Goal: Task Accomplishment & Management: Complete application form

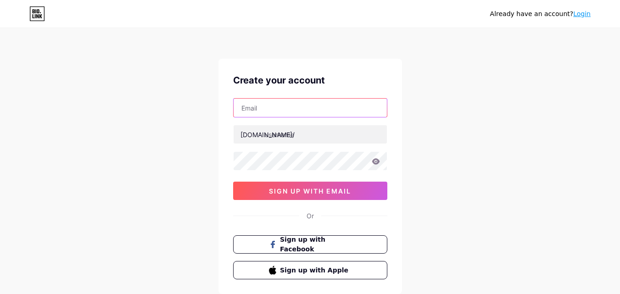
drag, startPoint x: 0, startPoint y: 0, endPoint x: 265, endPoint y: 110, distance: 287.2
click at [265, 110] on input "text" at bounding box center [310, 108] width 153 height 18
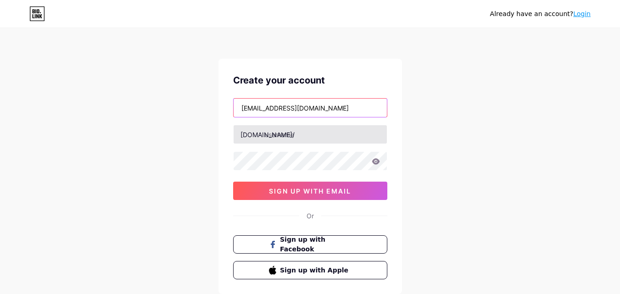
type input "[EMAIL_ADDRESS][DOMAIN_NAME]"
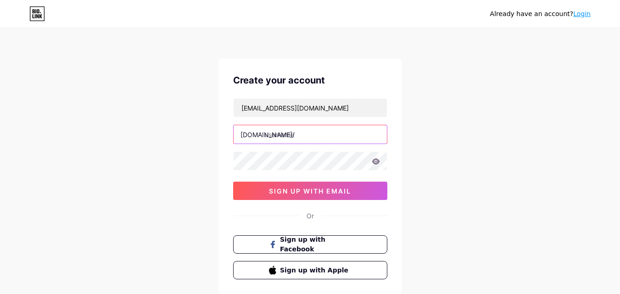
click at [296, 132] on input "text" at bounding box center [310, 134] width 153 height 18
click at [284, 134] on input "ggayaco" at bounding box center [310, 134] width 153 height 18
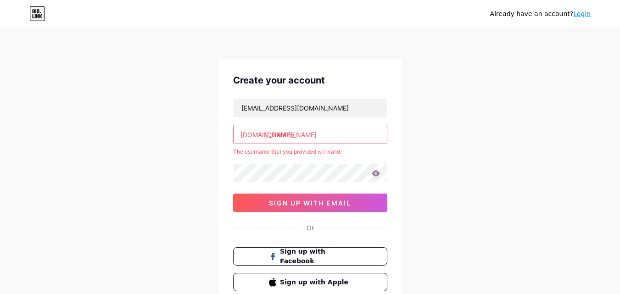
click at [302, 135] on input "[DOMAIN_NAME]" at bounding box center [310, 134] width 153 height 18
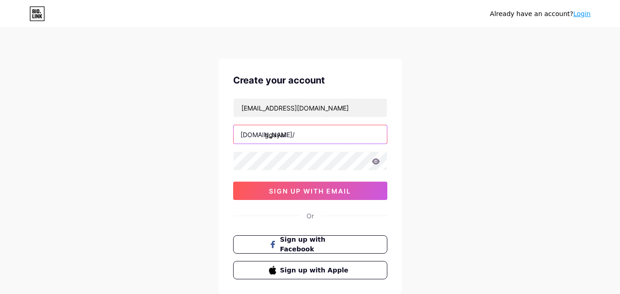
type input "ggaya"
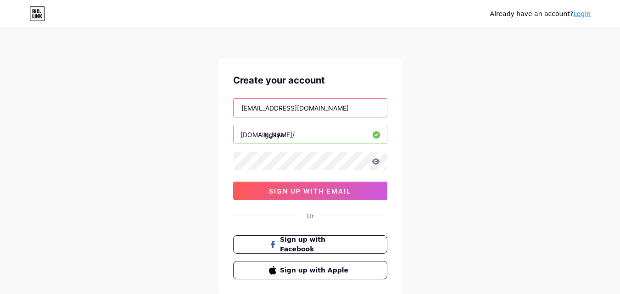
click at [262, 107] on input "[EMAIL_ADDRESS][DOMAIN_NAME]" at bounding box center [310, 108] width 153 height 18
type input "[EMAIL_ADDRESS][DOMAIN_NAME]"
click at [374, 163] on icon at bounding box center [376, 161] width 8 height 6
click at [311, 141] on input "ggaya" at bounding box center [310, 134] width 153 height 18
click at [459, 208] on div "Already have an account? Login Create your account [EMAIL_ADDRESS][DOMAIN_NAME]…" at bounding box center [310, 175] width 620 height 351
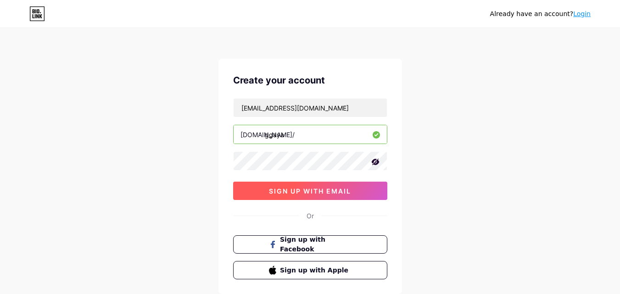
click at [336, 188] on span "sign up with email" at bounding box center [310, 191] width 82 height 8
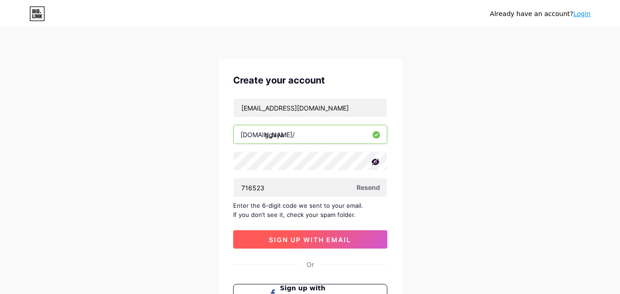
type input "716523"
click at [358, 234] on button "sign up with email" at bounding box center [310, 239] width 154 height 18
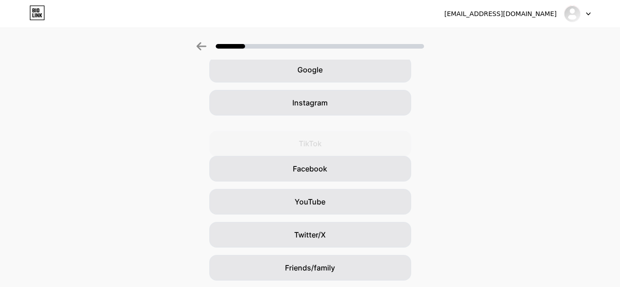
scroll to position [108, 0]
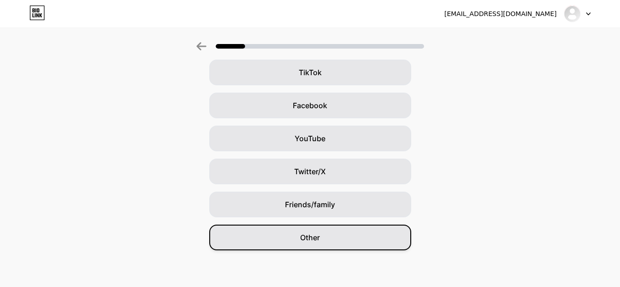
click at [354, 245] on div "Other" at bounding box center [310, 238] width 202 height 26
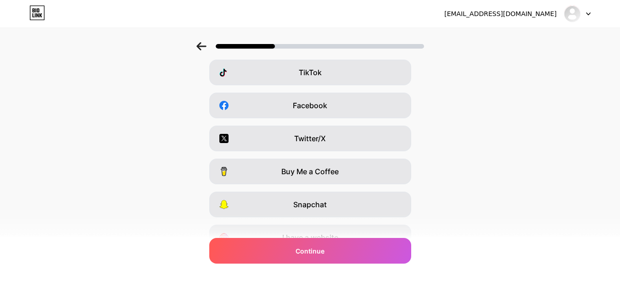
scroll to position [0, 0]
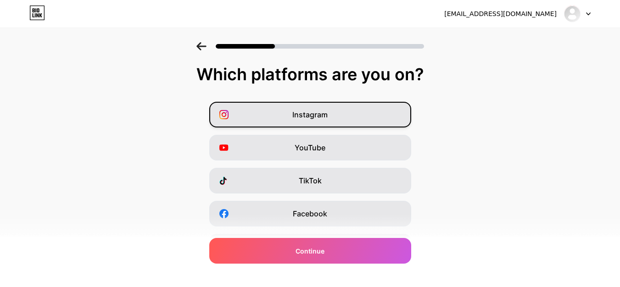
click at [367, 113] on div "Instagram" at bounding box center [310, 115] width 202 height 26
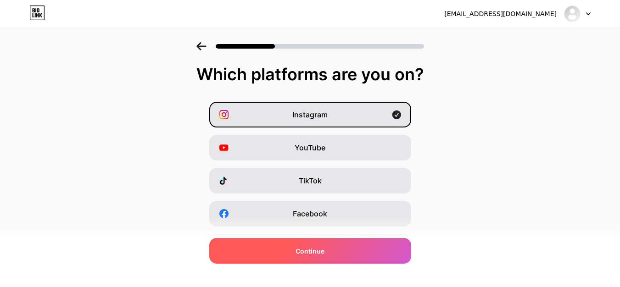
click at [344, 256] on div "Continue" at bounding box center [310, 251] width 202 height 26
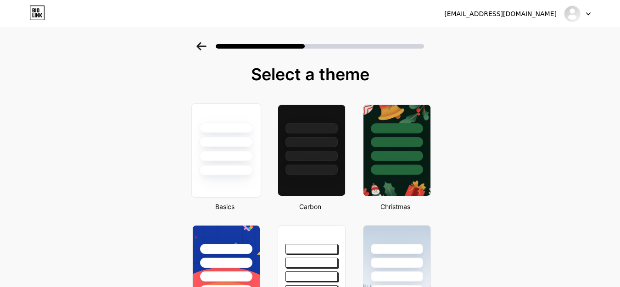
click at [239, 153] on div at bounding box center [226, 156] width 54 height 11
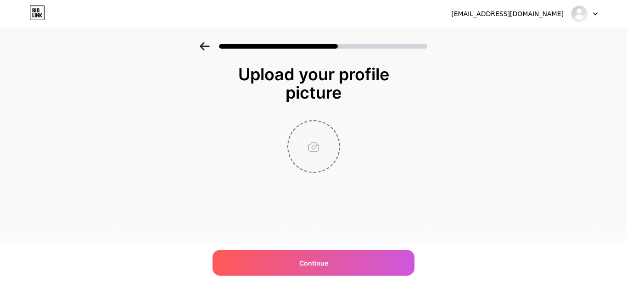
click at [315, 149] on input "file" at bounding box center [313, 146] width 51 height 51
type input "C:\fakepath\Socmed_Logo_Primer_Denim.jpg"
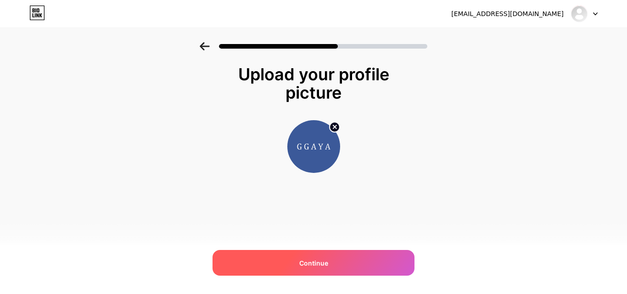
click at [339, 263] on div "Continue" at bounding box center [313, 263] width 202 height 26
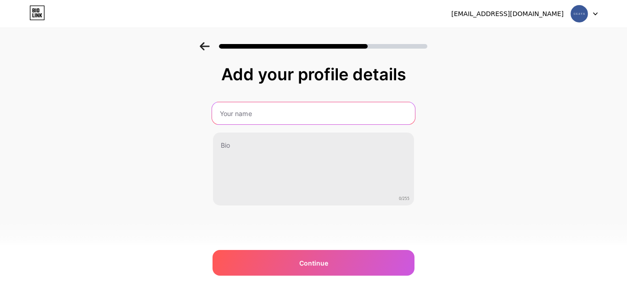
click at [286, 109] on input "text" at bounding box center [313, 113] width 203 height 22
type input "GGAYA"
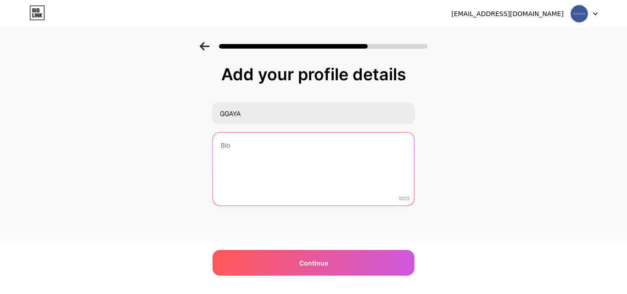
click at [273, 156] on textarea at bounding box center [313, 170] width 201 height 74
paste textarea "Halo! Kami adalah GGAYA, brand yang tumbuh dengan semangat untuk menghadirkan p…"
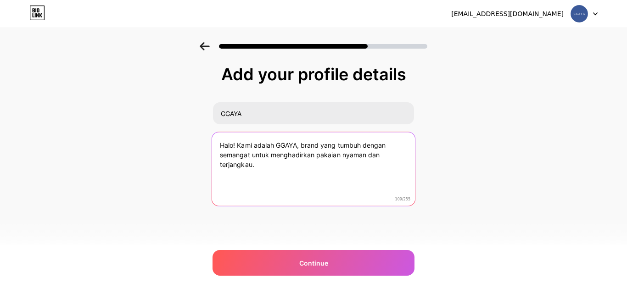
paste textarea "Kami yakin, tampil percaya diri bisa dimulai dari pakaian yang sederhana"
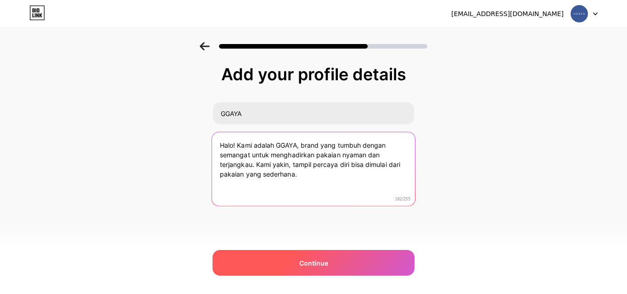
type textarea "Halo! Kami adalah GGAYA, brand yang tumbuh dengan semangat untuk menghadirkan p…"
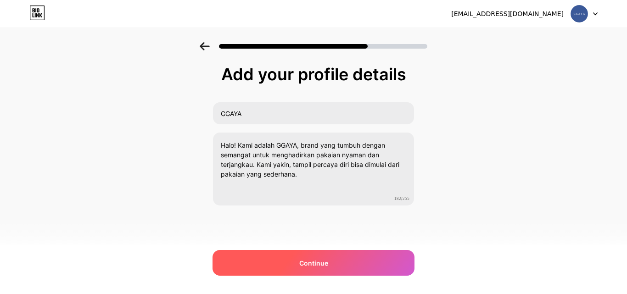
click at [347, 262] on div "Continue" at bounding box center [313, 263] width 202 height 26
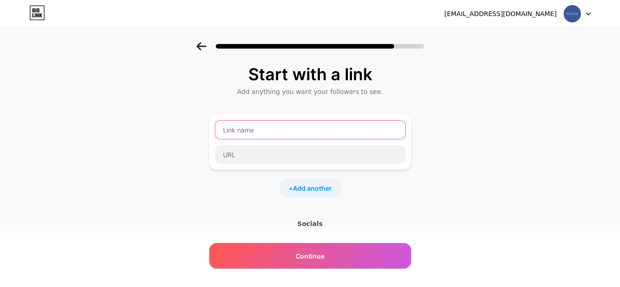
click at [341, 125] on input "text" at bounding box center [310, 130] width 190 height 18
type input "[DOMAIN_NAME]"
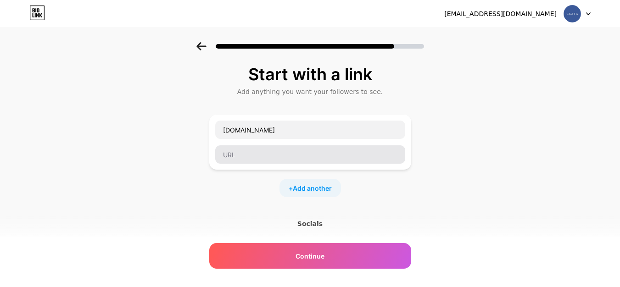
click at [309, 163] on div "[DOMAIN_NAME]" at bounding box center [310, 142] width 202 height 55
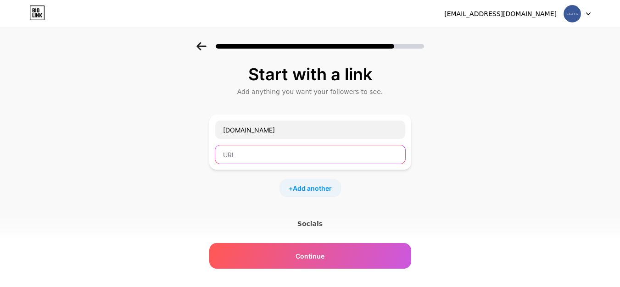
click at [309, 160] on input "text" at bounding box center [310, 154] width 190 height 18
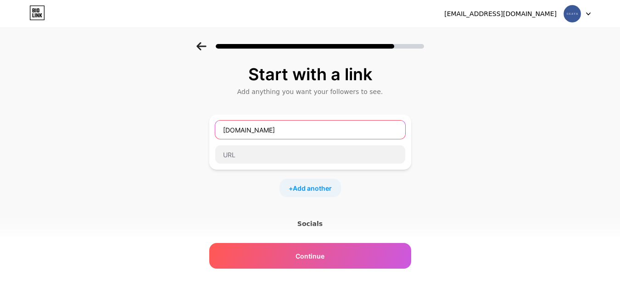
click at [315, 132] on input "[DOMAIN_NAME]" at bounding box center [310, 130] width 190 height 18
type input "Instagram"
click at [313, 225] on div "Socials" at bounding box center [310, 223] width 202 height 9
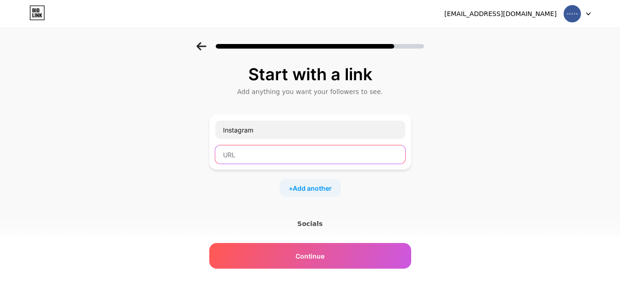
click at [301, 155] on input "text" at bounding box center [310, 154] width 190 height 18
paste input "[URL][DOMAIN_NAME][DOMAIN_NAME]"
type input "[URL][DOMAIN_NAME][DOMAIN_NAME]"
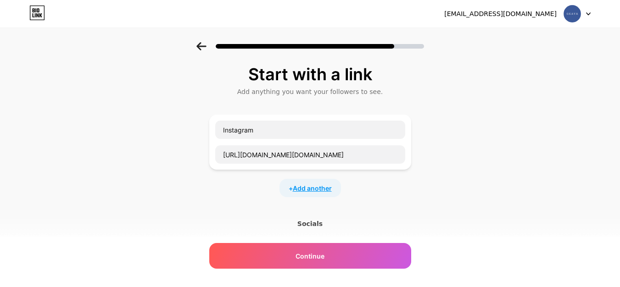
scroll to position [0, 0]
click at [325, 187] on span "Add another" at bounding box center [312, 189] width 39 height 10
click at [301, 199] on input "text" at bounding box center [310, 194] width 190 height 18
type input "H"
type input "Shopee"
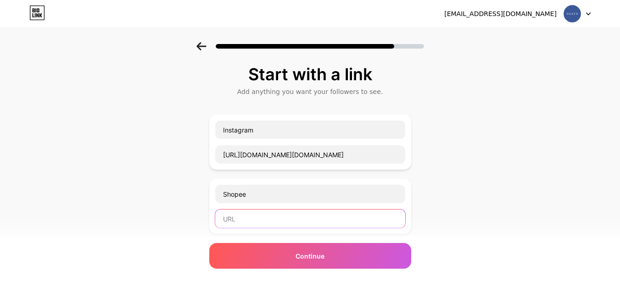
click at [301, 223] on input "text" at bounding box center [310, 219] width 190 height 18
paste input "[URL][DOMAIN_NAME][DOMAIN_NAME]"
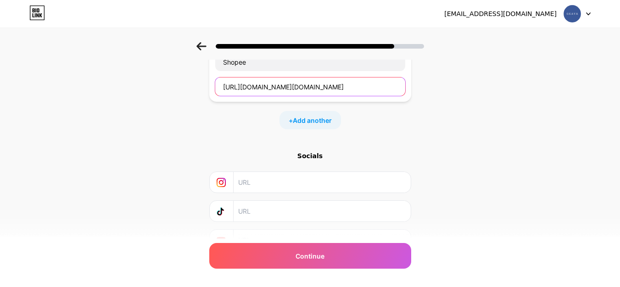
scroll to position [133, 0]
type input "[URL][DOMAIN_NAME][DOMAIN_NAME]"
click at [326, 179] on input "text" at bounding box center [321, 182] width 167 height 21
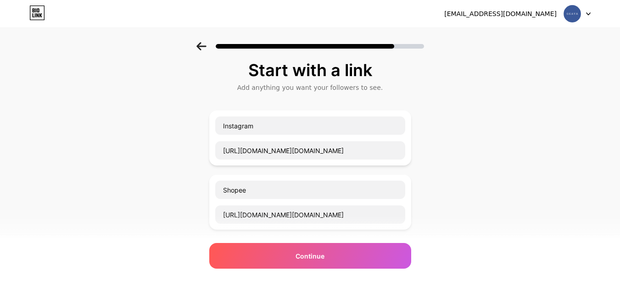
scroll to position [0, 0]
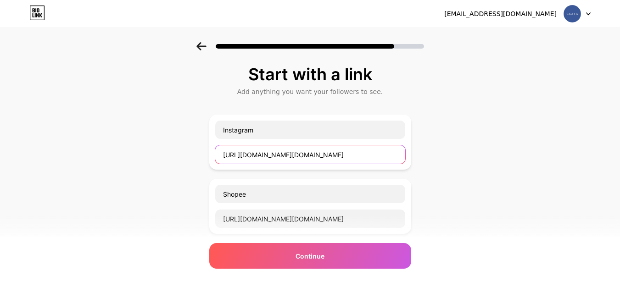
click at [393, 153] on input "[URL][DOMAIN_NAME][DOMAIN_NAME]" at bounding box center [310, 154] width 190 height 18
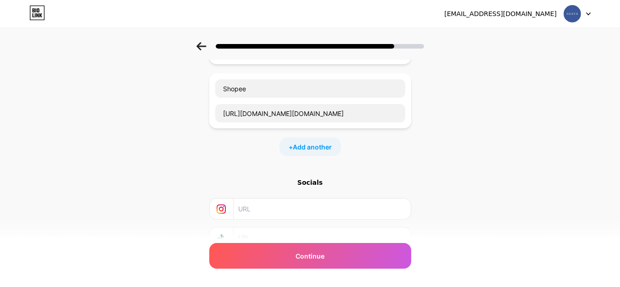
scroll to position [178, 0]
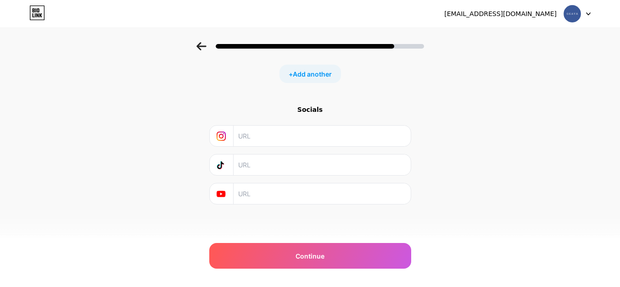
click at [338, 138] on input "text" at bounding box center [321, 136] width 167 height 21
paste input "[URL][DOMAIN_NAME][DOMAIN_NAME]"
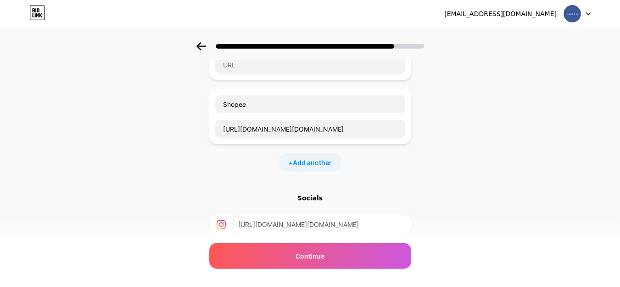
scroll to position [0, 0]
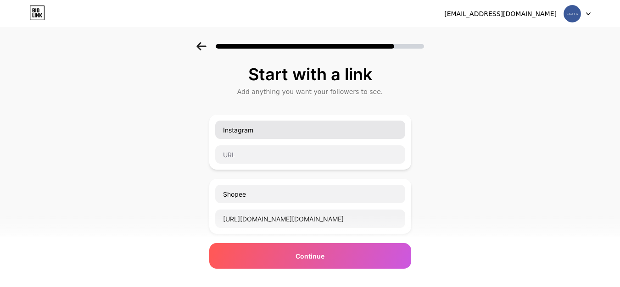
type input "[URL][DOMAIN_NAME][DOMAIN_NAME]"
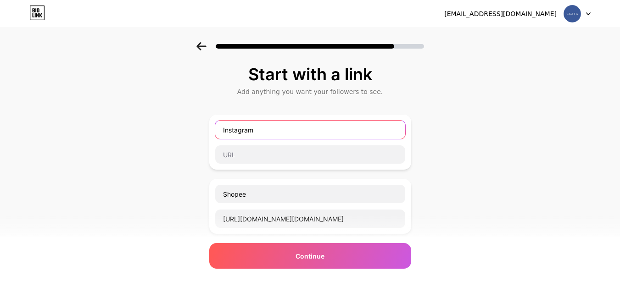
click at [321, 133] on input "Instagram" at bounding box center [310, 130] width 190 height 18
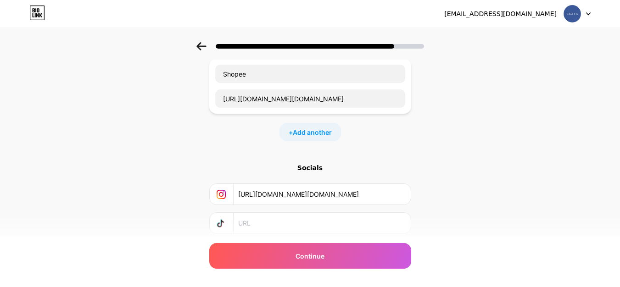
scroll to position [125, 0]
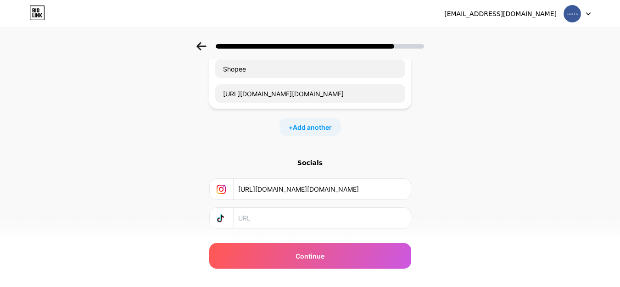
click at [461, 141] on div "Start with a link Add anything you want your followers to see. Shopee [URL][DOM…" at bounding box center [310, 110] width 620 height 387
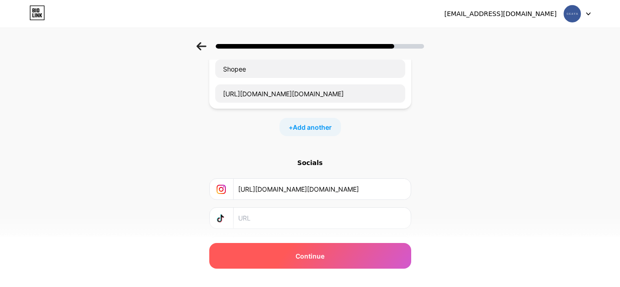
click at [334, 255] on div "Continue" at bounding box center [310, 256] width 202 height 26
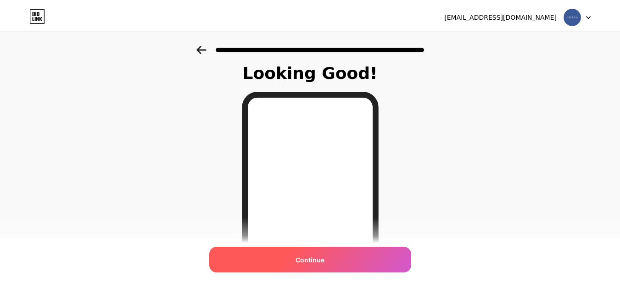
scroll to position [0, 0]
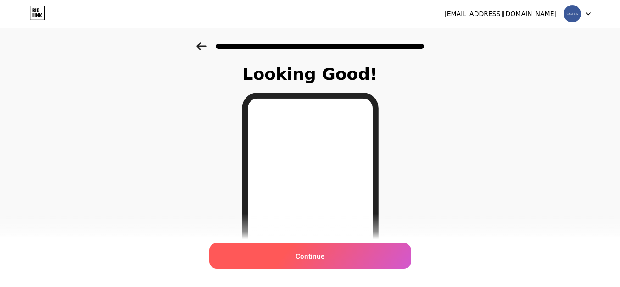
click at [323, 256] on span "Continue" at bounding box center [310, 256] width 29 height 10
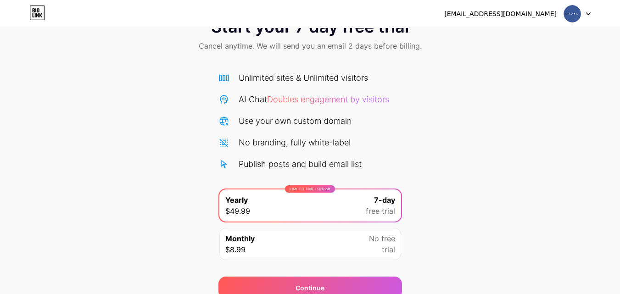
scroll to position [75, 0]
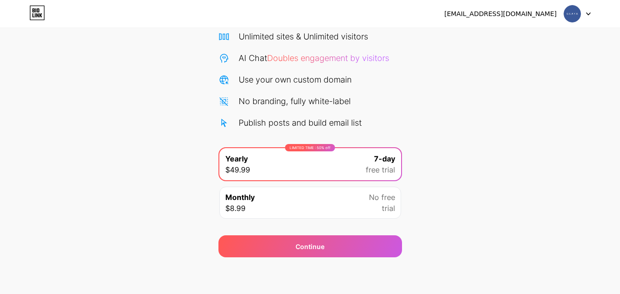
click at [369, 157] on div "7-day free trial" at bounding box center [380, 164] width 29 height 22
click at [415, 106] on div "Start your 7 day free trial Cancel anytime. We will send you an email 2 days be…" at bounding box center [310, 112] width 620 height 290
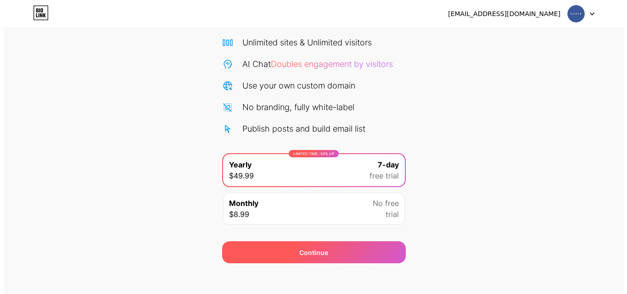
scroll to position [67, 0]
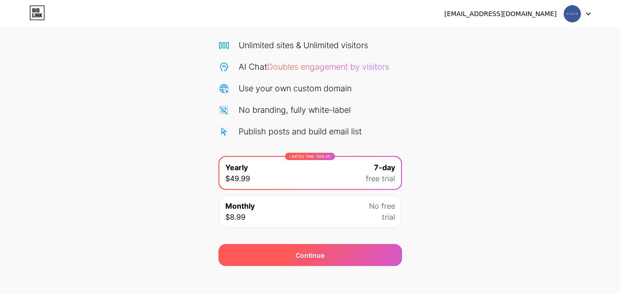
click at [327, 255] on div "Continue" at bounding box center [310, 255] width 184 height 22
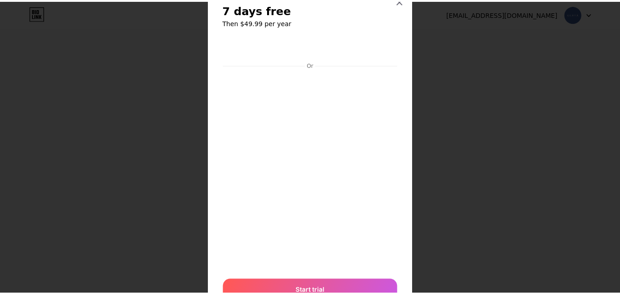
scroll to position [0, 0]
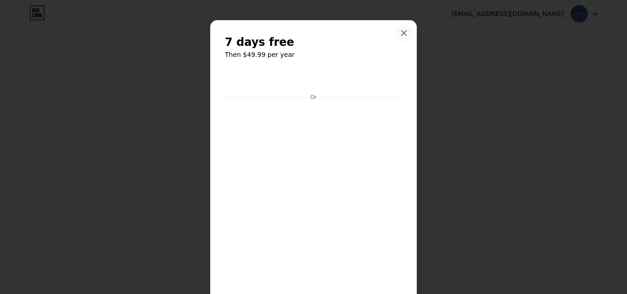
click at [401, 33] on icon at bounding box center [403, 32] width 7 height 7
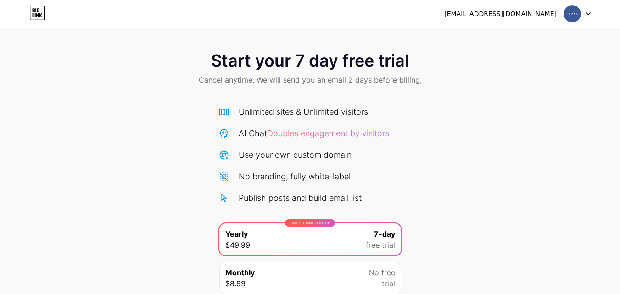
click at [574, 10] on img at bounding box center [571, 13] width 17 height 17
click at [461, 145] on div "Start your 7 day free trial Cancel anytime. We will send you an email 2 days be…" at bounding box center [310, 187] width 620 height 290
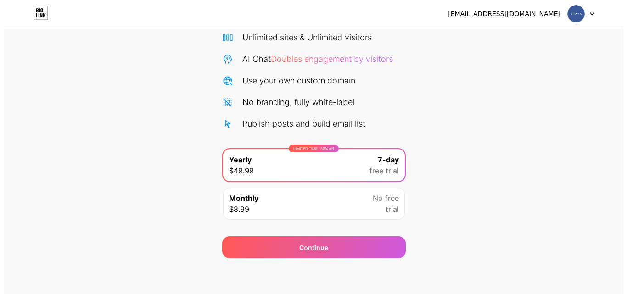
scroll to position [75, 0]
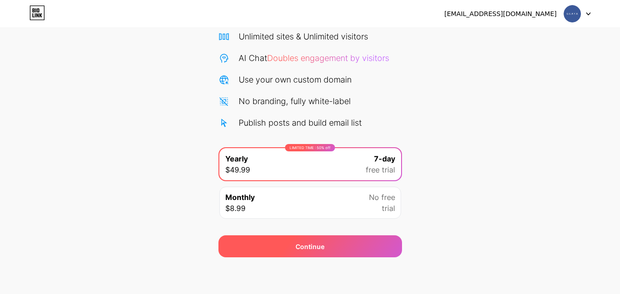
click at [301, 242] on div "Continue" at bounding box center [310, 247] width 29 height 10
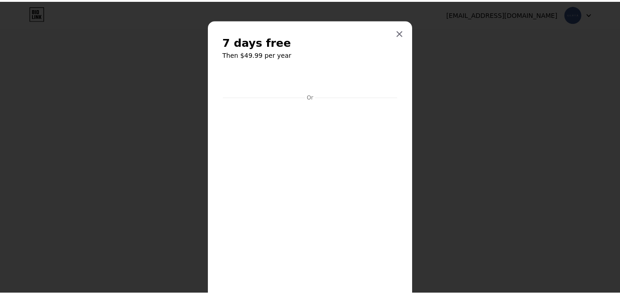
scroll to position [0, 0]
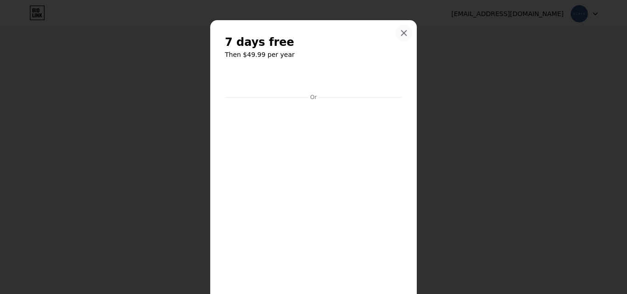
click at [400, 33] on icon at bounding box center [403, 32] width 7 height 7
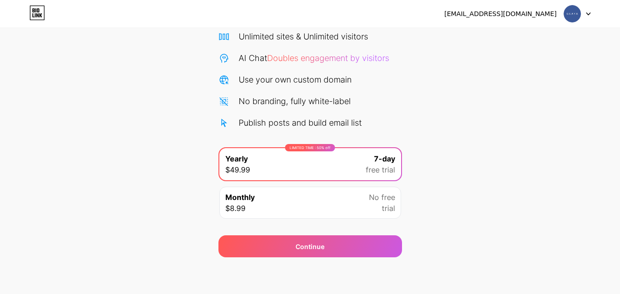
click at [579, 16] on img at bounding box center [571, 13] width 17 height 17
click at [531, 35] on li "Logout" at bounding box center [533, 37] width 114 height 25
